Goal: Task Accomplishment & Management: Complete application form

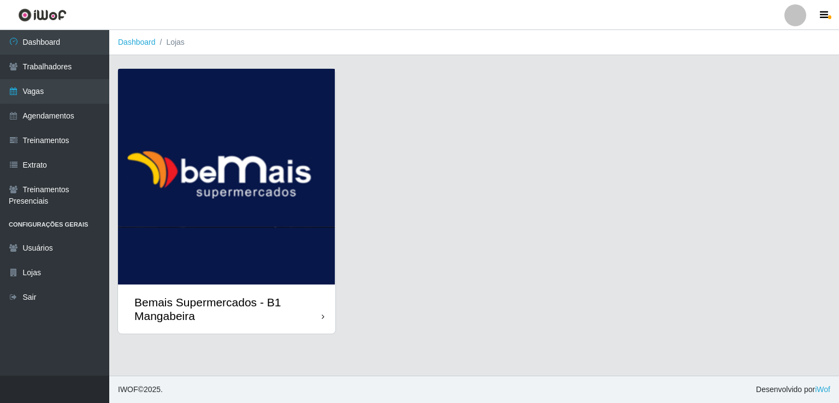
click at [218, 184] on img at bounding box center [226, 177] width 217 height 216
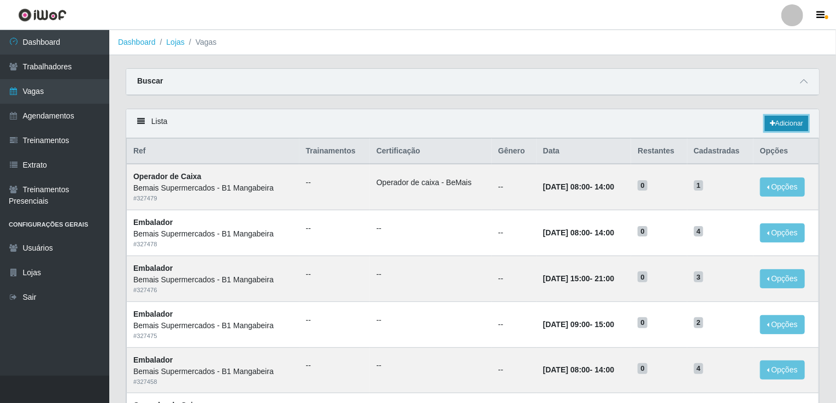
click at [778, 123] on link "Adicionar" at bounding box center [786, 123] width 43 height 15
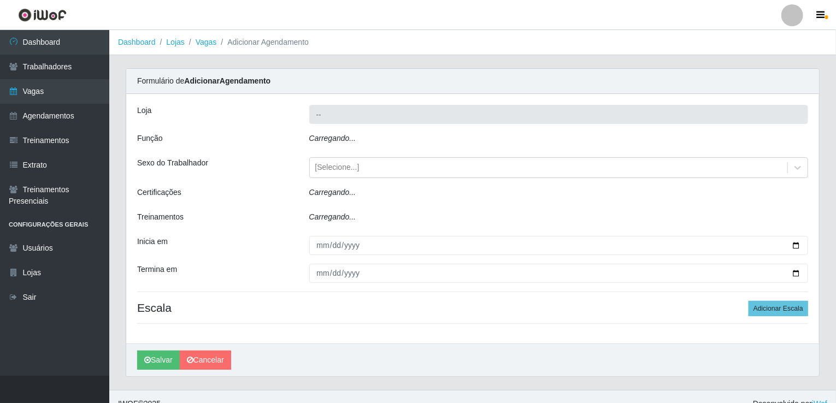
type input "Bemais Supermercados - B1 Mangabeira"
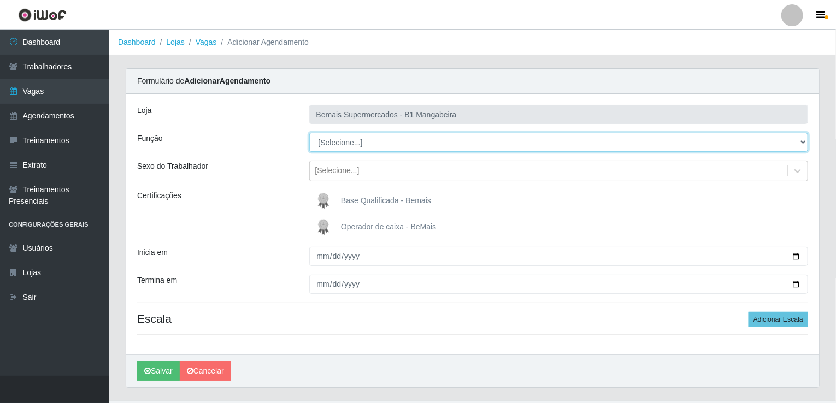
click at [437, 145] on select "[Selecione...] ASG ASG + ASG ++ Balconista de Açougue Balconista de Açougue + B…" at bounding box center [558, 142] width 499 height 19
select select "123"
click at [309, 133] on select "[Selecione...] ASG ASG + ASG ++ Balconista de Açougue Balconista de Açougue + B…" at bounding box center [558, 142] width 499 height 19
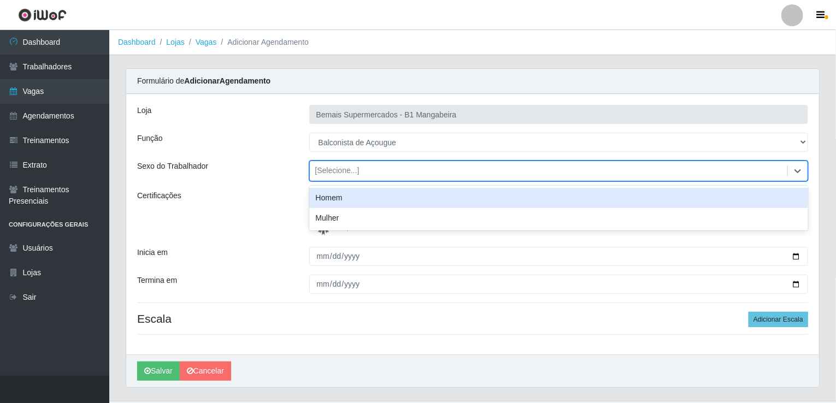
click at [591, 167] on div "[Selecione...]" at bounding box center [549, 171] width 478 height 18
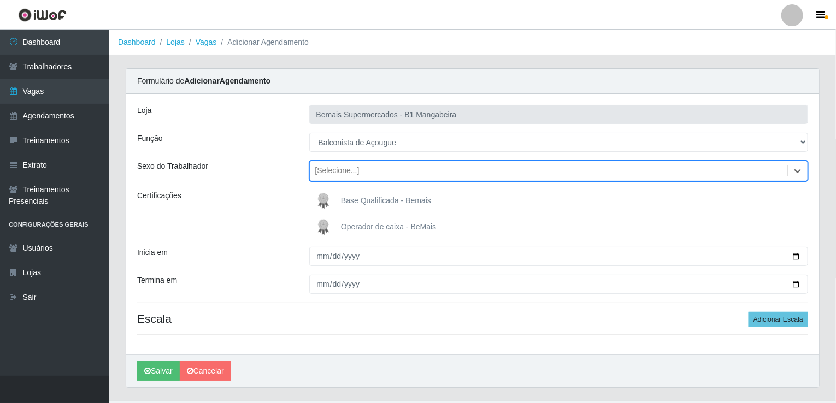
click at [372, 169] on div "[Selecione...]" at bounding box center [549, 171] width 478 height 18
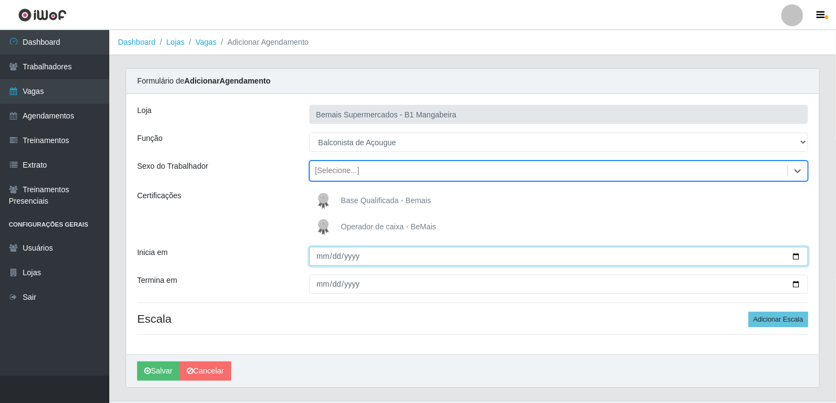
click at [796, 256] on input "Inicia em" at bounding box center [558, 256] width 499 height 19
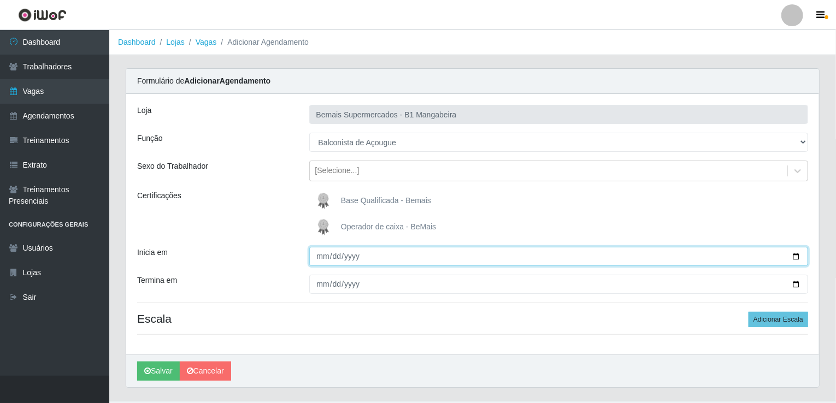
type input "[DATE]"
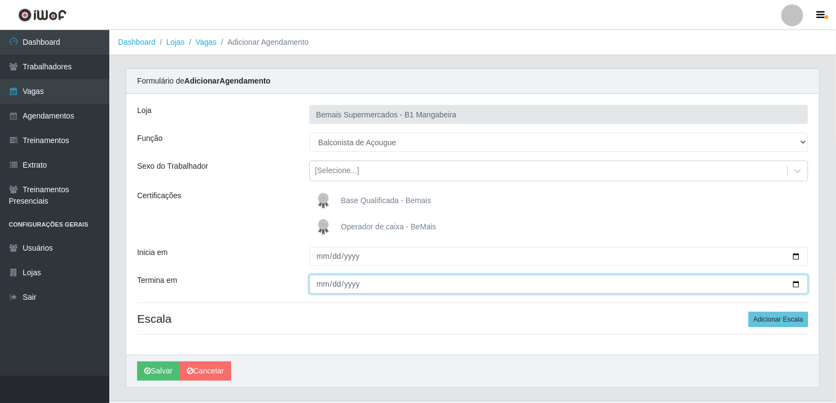
click at [796, 281] on input "Termina em" at bounding box center [558, 284] width 499 height 19
type input "[DATE]"
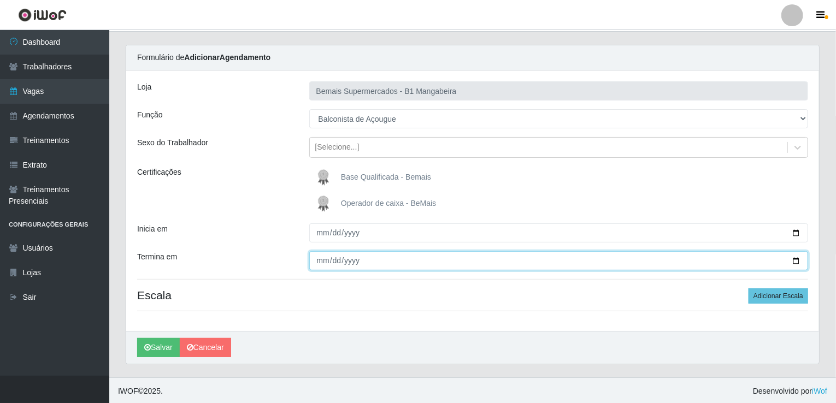
scroll to position [24, 0]
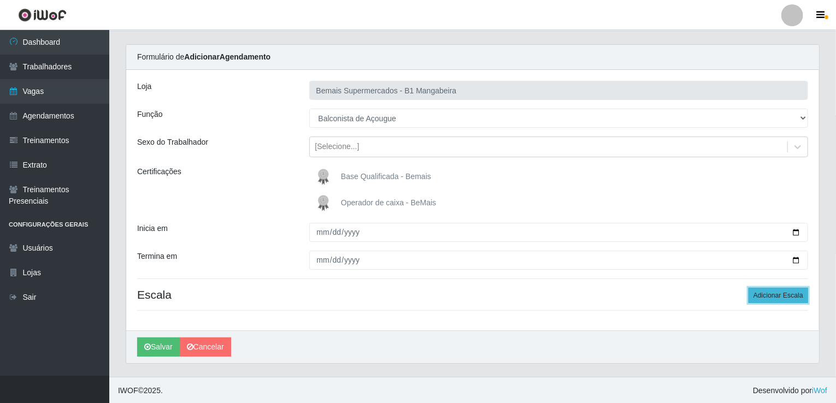
click at [757, 300] on button "Adicionar Escala" at bounding box center [778, 295] width 60 height 15
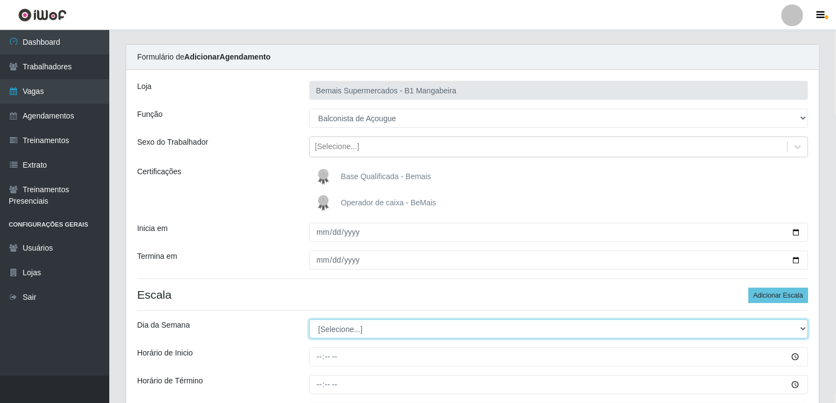
click at [796, 330] on select "[Selecione...] Segunda Terça Quarta Quinta Sexta Sábado Domingo" at bounding box center [558, 328] width 499 height 19
select select "0"
click at [309, 319] on select "[Selecione...] Segunda Terça Quarta Quinta Sexta Sábado Domingo" at bounding box center [558, 328] width 499 height 19
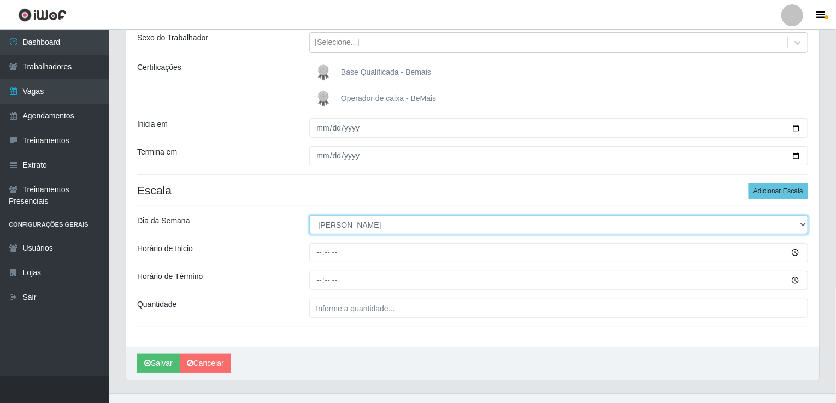
scroll to position [133, 0]
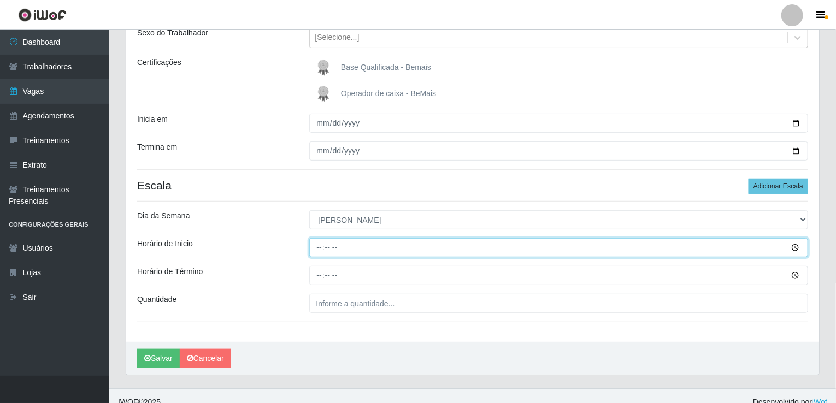
click at [324, 250] on input "Horário de Inicio" at bounding box center [558, 247] width 499 height 19
click at [318, 246] on input "Horário de Inicio" at bounding box center [558, 247] width 499 height 19
type input "07:00"
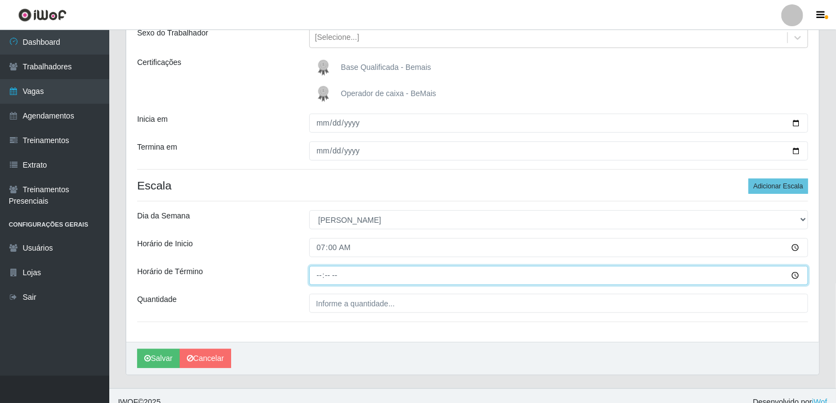
click at [321, 273] on input "Horário de Término" at bounding box center [558, 275] width 499 height 19
type input "08:00"
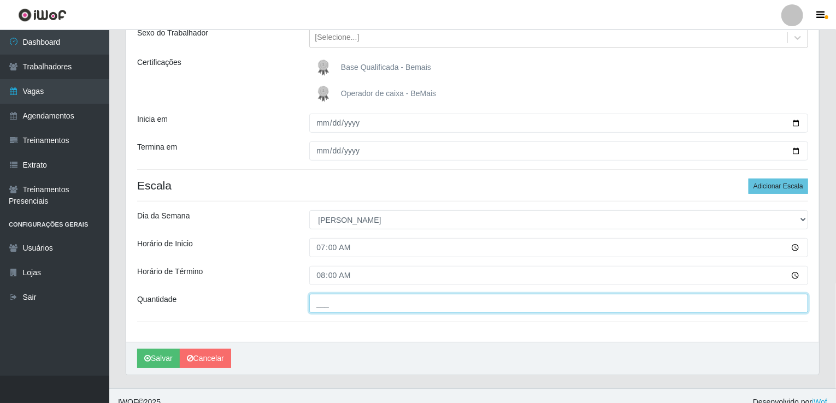
click at [391, 304] on input "___" at bounding box center [558, 303] width 499 height 19
type input "1__"
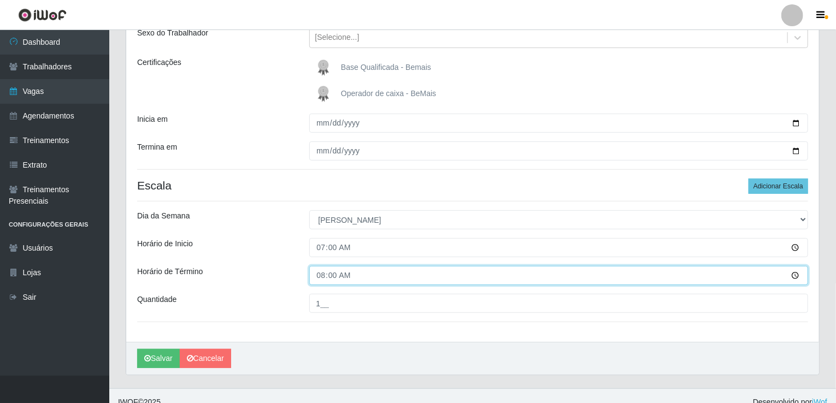
click at [320, 274] on input "08:00" at bounding box center [558, 275] width 499 height 19
type input "13:00"
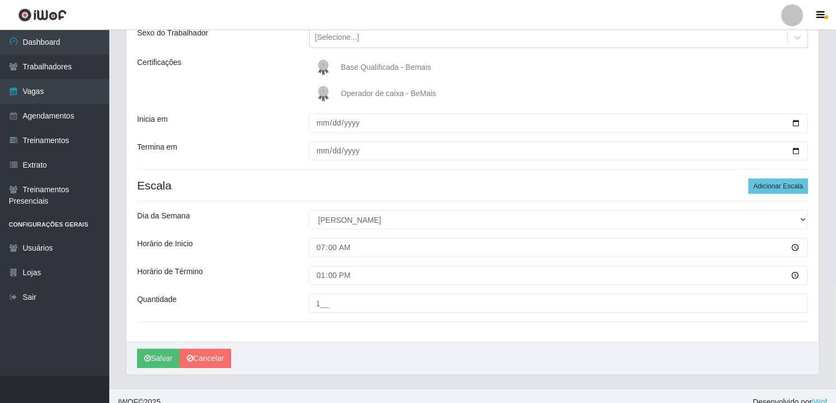
click at [506, 326] on div "Loja Bemais Supermercados - B1 Mangabeira Função [Selecione...] ASG ASG + ASG +…" at bounding box center [472, 151] width 692 height 381
click at [158, 357] on button "Salvar" at bounding box center [158, 358] width 43 height 19
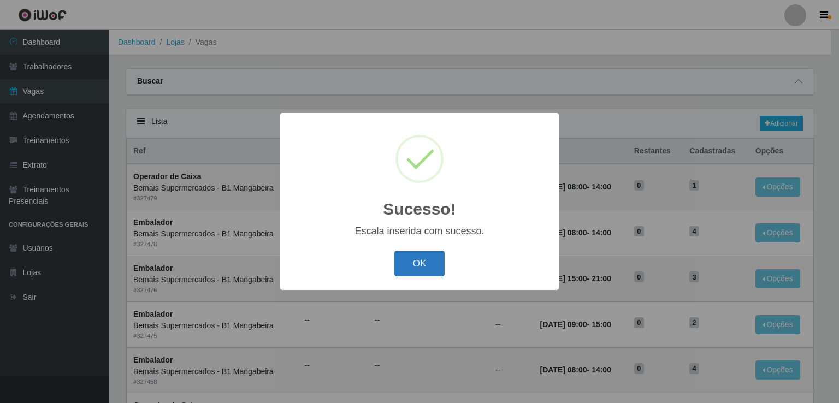
click at [416, 268] on button "OK" at bounding box center [419, 264] width 51 height 26
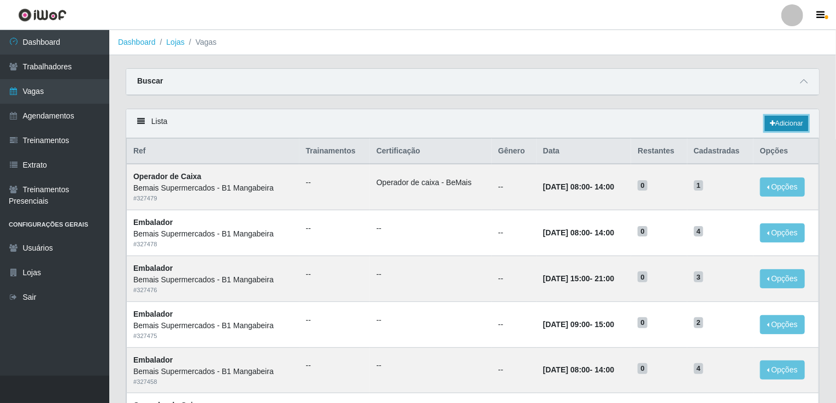
click at [800, 123] on link "Adicionar" at bounding box center [786, 123] width 43 height 15
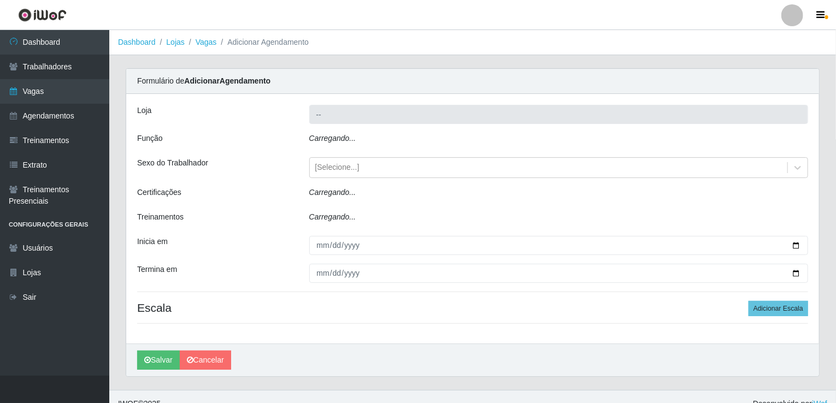
type input "Bemais Supermercados - B1 Mangabeira"
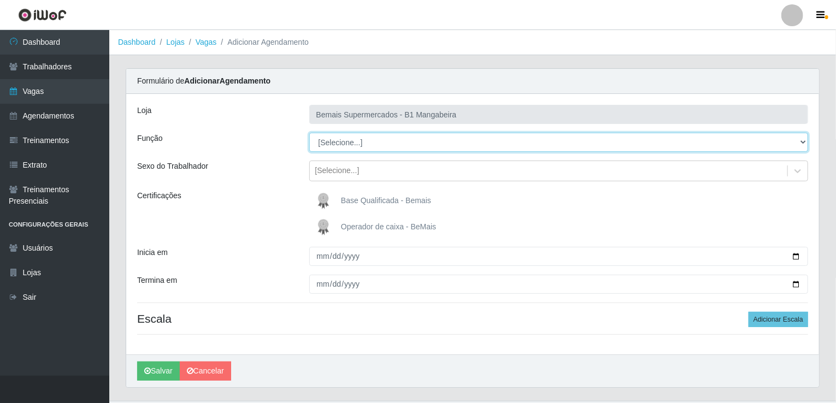
click at [399, 146] on select "[Selecione...] ASG ASG + ASG ++ Balconista de Açougue Balconista de Açougue + B…" at bounding box center [558, 142] width 499 height 19
select select "123"
click at [309, 133] on select "[Selecione...] ASG ASG + ASG ++ Balconista de Açougue Balconista de Açougue + B…" at bounding box center [558, 142] width 499 height 19
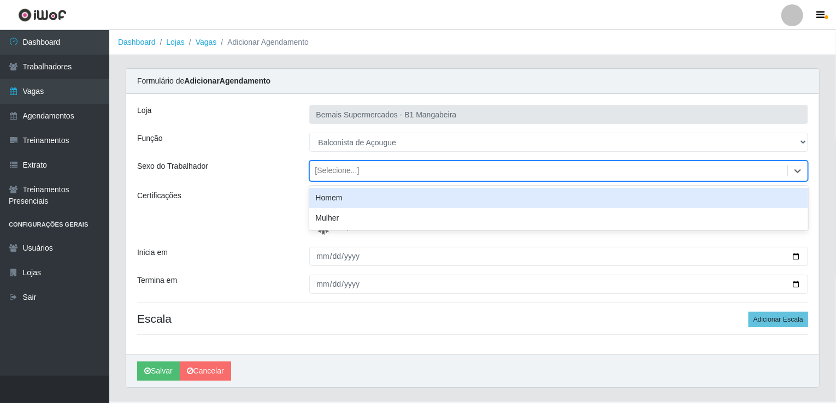
click at [411, 176] on div "[Selecione...]" at bounding box center [549, 171] width 478 height 18
click at [413, 158] on div "Loja Bemais Supermercados - B1 Mangabeira Função [Selecione...] ASG ASG + ASG +…" at bounding box center [472, 224] width 692 height 261
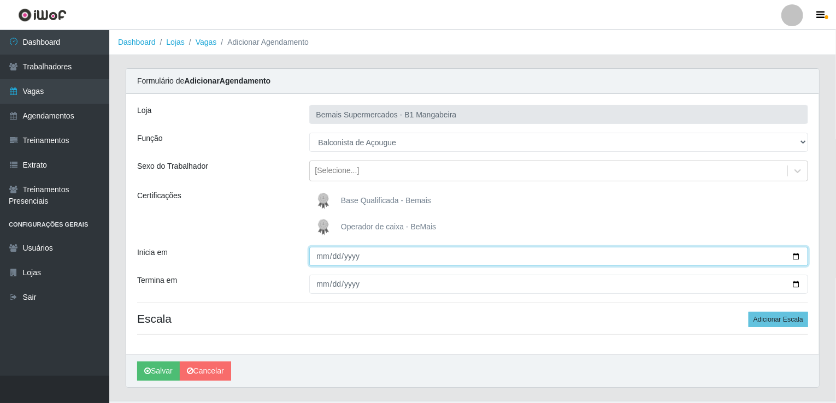
click at [796, 256] on input "Inicia em" at bounding box center [558, 256] width 499 height 19
type input "[DATE]"
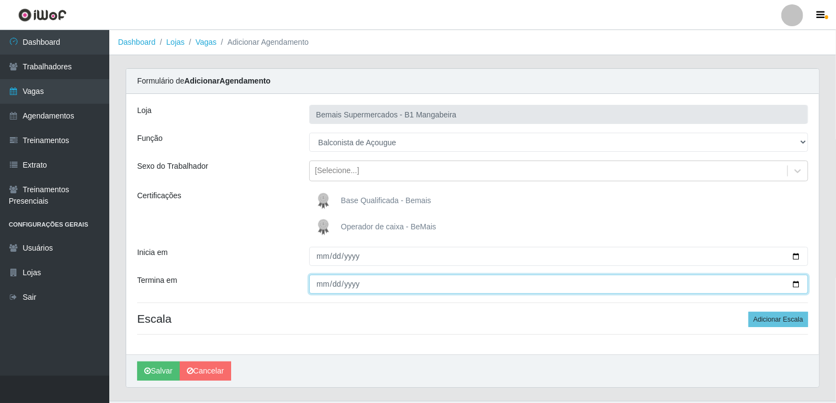
click at [795, 285] on input "Termina em" at bounding box center [558, 284] width 499 height 19
type input "[DATE]"
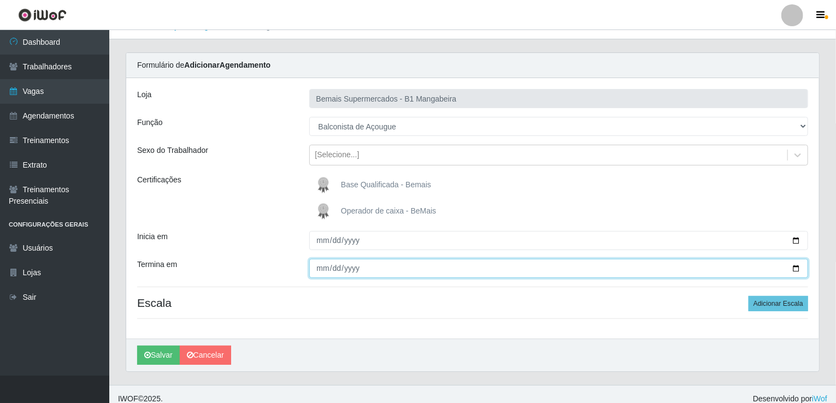
scroll to position [24, 0]
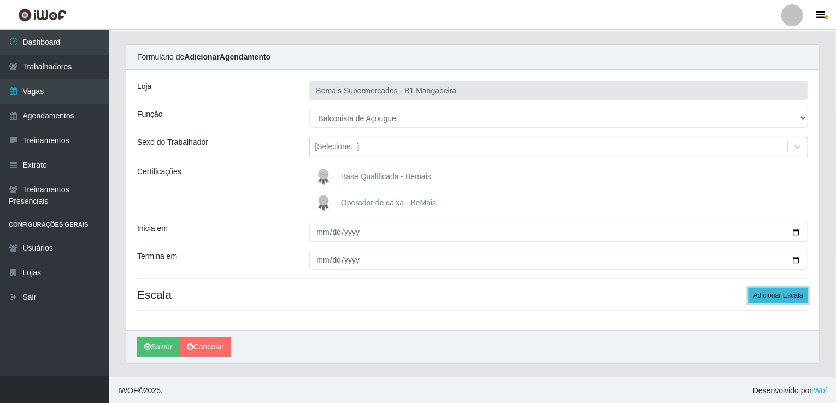
click at [784, 300] on button "Adicionar Escala" at bounding box center [778, 295] width 60 height 15
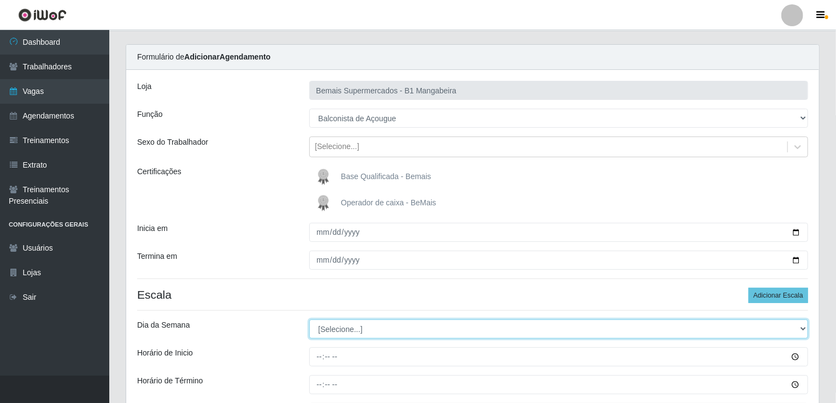
click at [387, 324] on select "[Selecione...] Segunda Terça Quarta Quinta Sexta Sábado Domingo" at bounding box center [558, 328] width 499 height 19
select select "0"
click at [309, 319] on select "[Selecione...] Segunda Terça Quarta Quinta Sexta Sábado Domingo" at bounding box center [558, 328] width 499 height 19
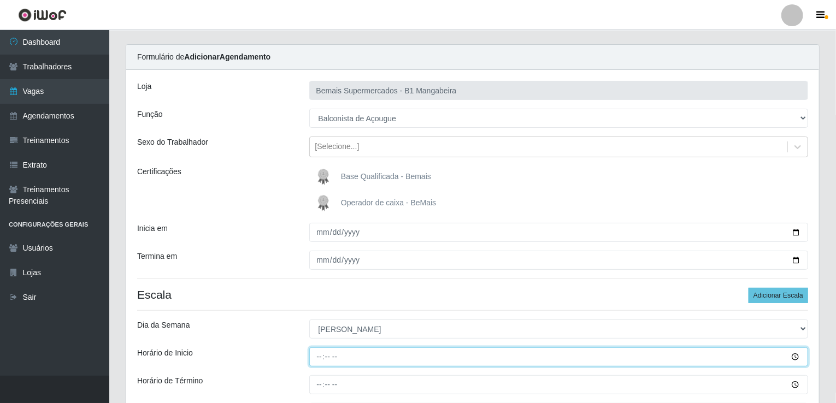
click at [321, 357] on input "Horário de Inicio" at bounding box center [558, 356] width 499 height 19
type input "08:00"
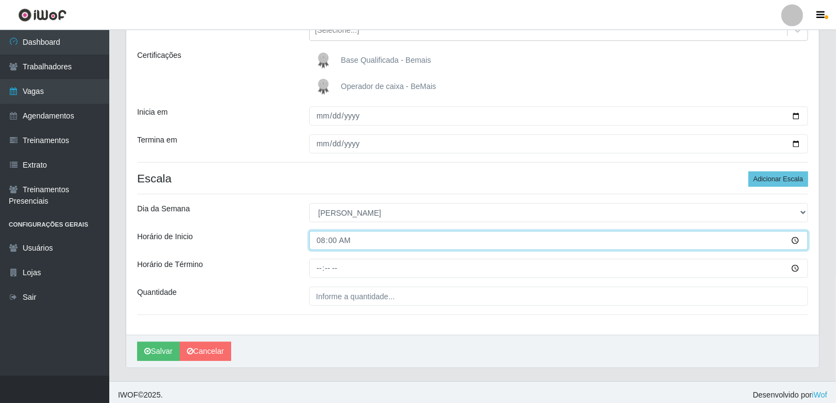
scroll to position [145, 0]
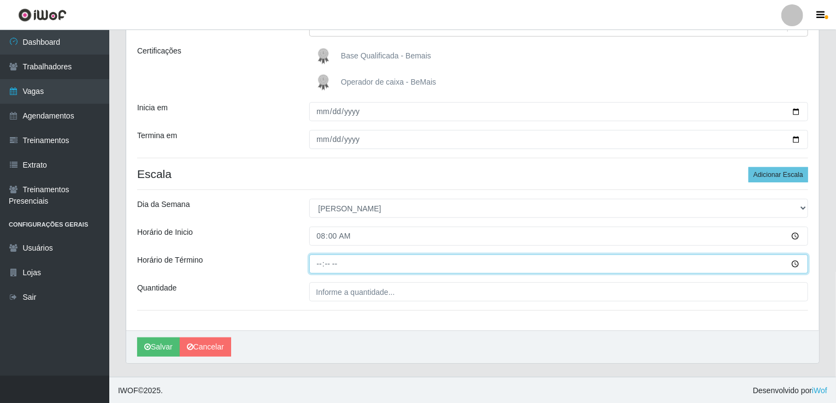
click at [320, 260] on input "Horário de Término" at bounding box center [558, 263] width 499 height 19
click at [318, 263] on input "01:02" at bounding box center [558, 263] width 499 height 19
click at [319, 263] on input "11:04" at bounding box center [558, 263] width 499 height 19
type input "14:00"
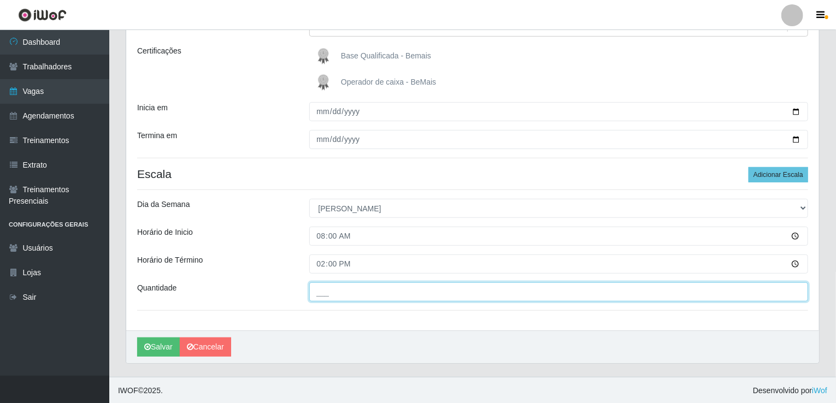
click at [450, 287] on input "___" at bounding box center [558, 291] width 499 height 19
type input "1__"
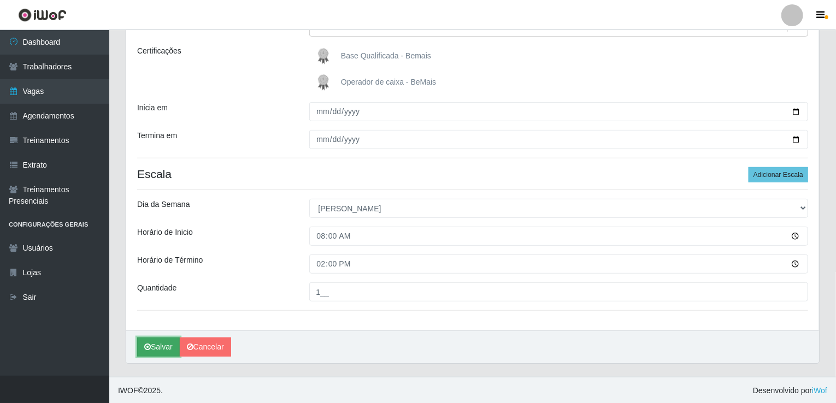
click at [161, 350] on button "Salvar" at bounding box center [158, 347] width 43 height 19
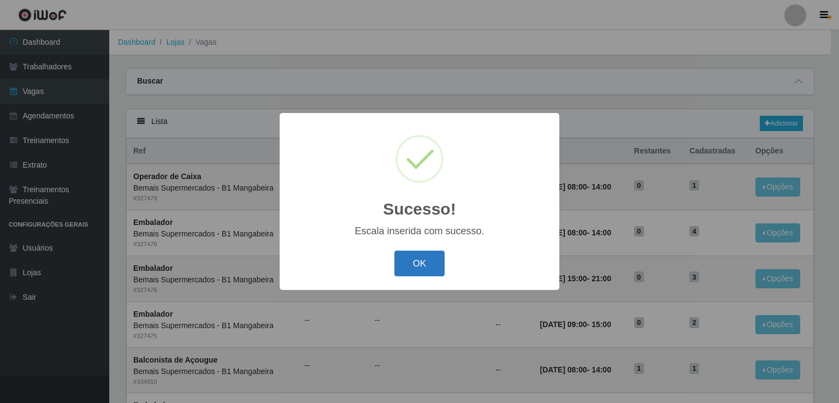
click at [424, 267] on button "OK" at bounding box center [419, 264] width 51 height 26
